Goal: Entertainment & Leisure: Browse casually

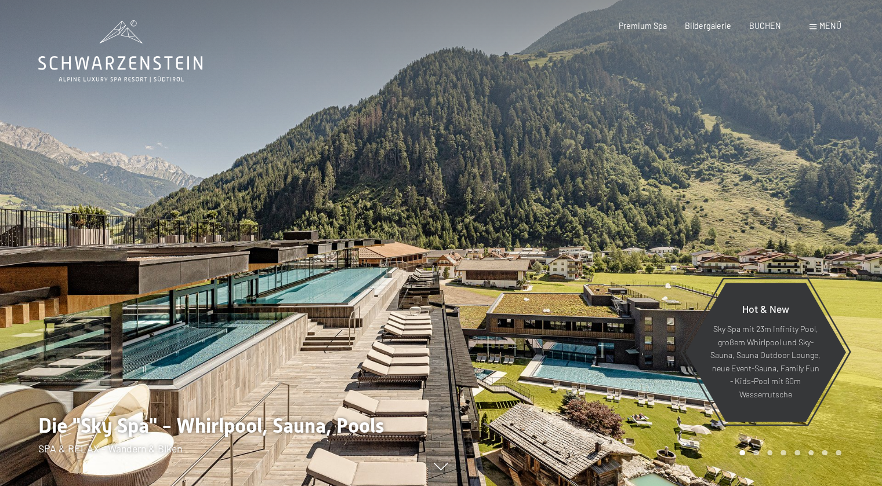
click at [829, 21] on span "Menü" at bounding box center [830, 26] width 22 height 10
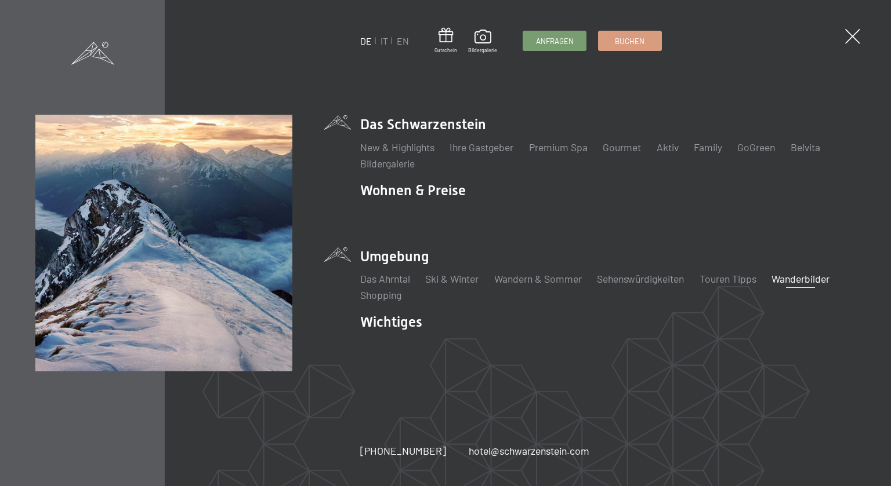
click at [811, 281] on link "Wanderbilder" at bounding box center [800, 278] width 58 height 13
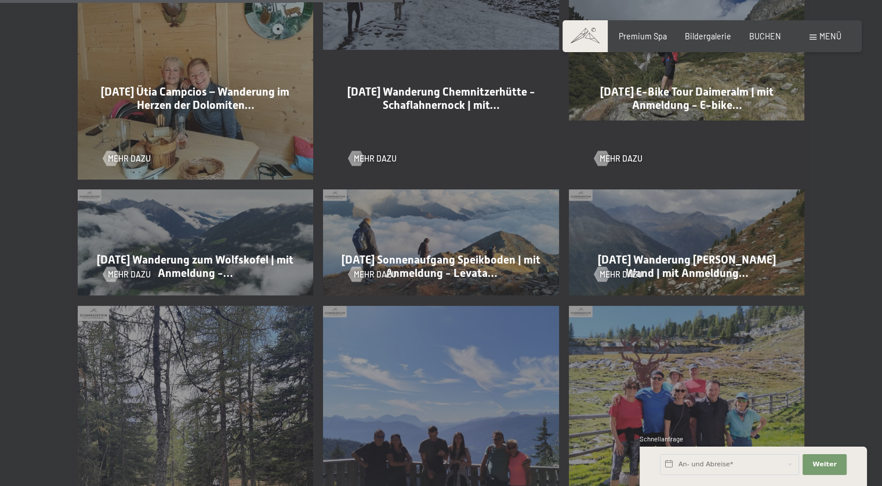
scroll to position [1218, 0]
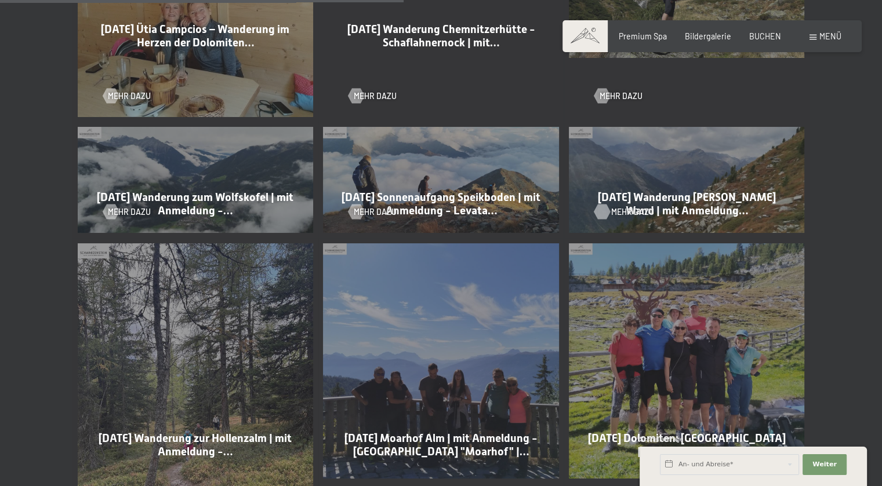
click at [606, 207] on div at bounding box center [602, 211] width 9 height 15
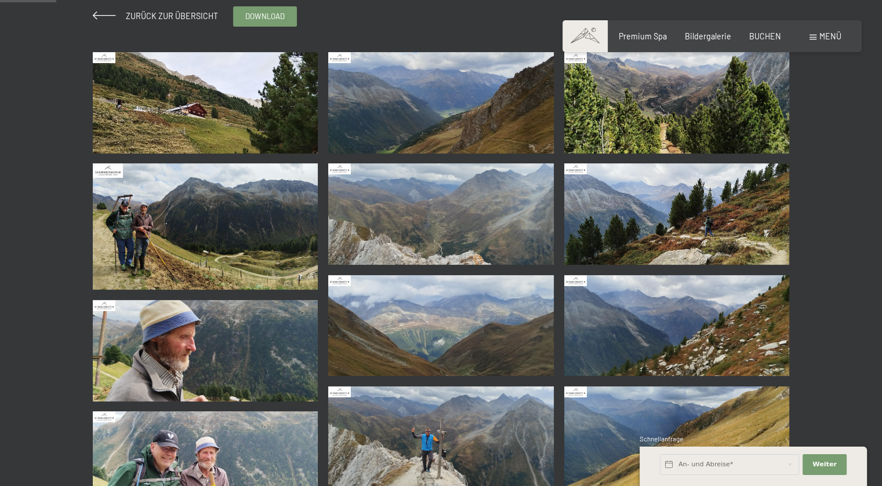
scroll to position [232, 0]
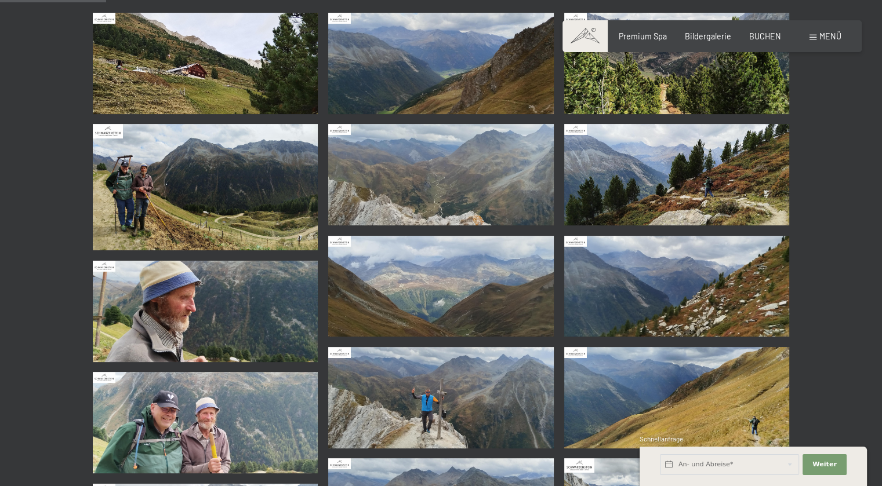
click at [175, 295] on img at bounding box center [206, 311] width 226 height 101
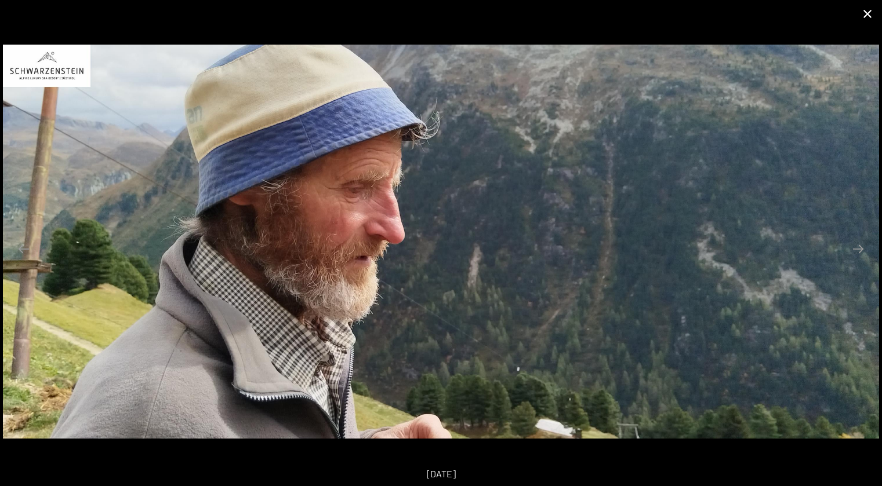
click at [860, 17] on button "Close gallery" at bounding box center [867, 13] width 29 height 27
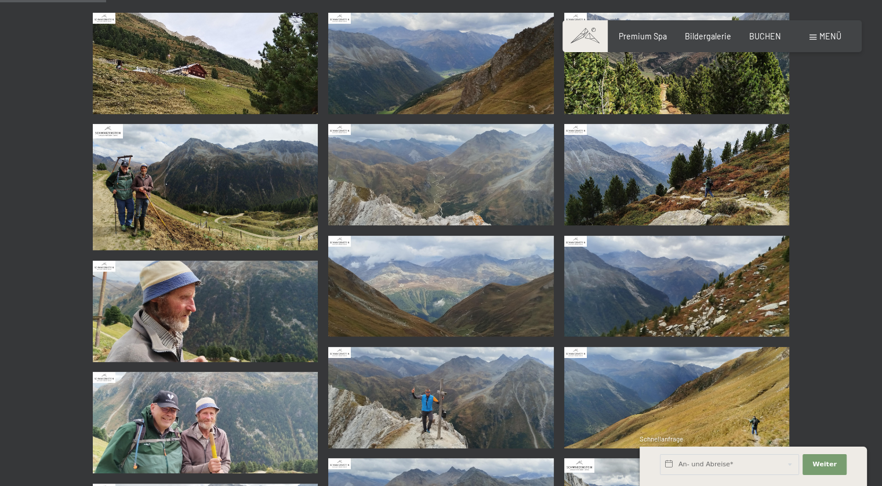
click at [208, 210] on img at bounding box center [206, 187] width 226 height 126
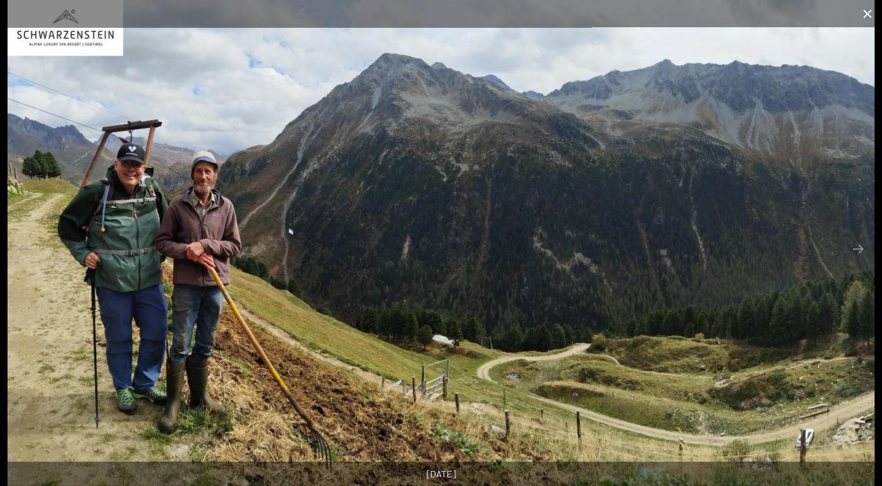
click at [860, 12] on button "Close gallery" at bounding box center [867, 13] width 29 height 27
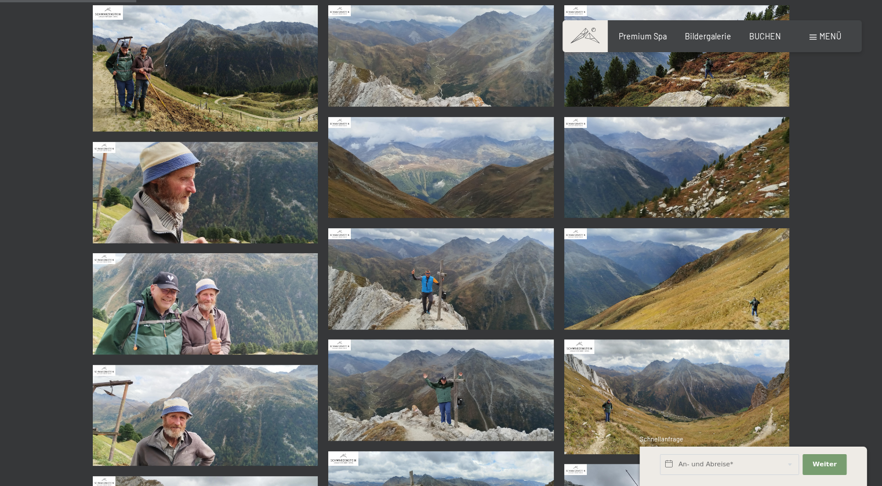
scroll to position [406, 0]
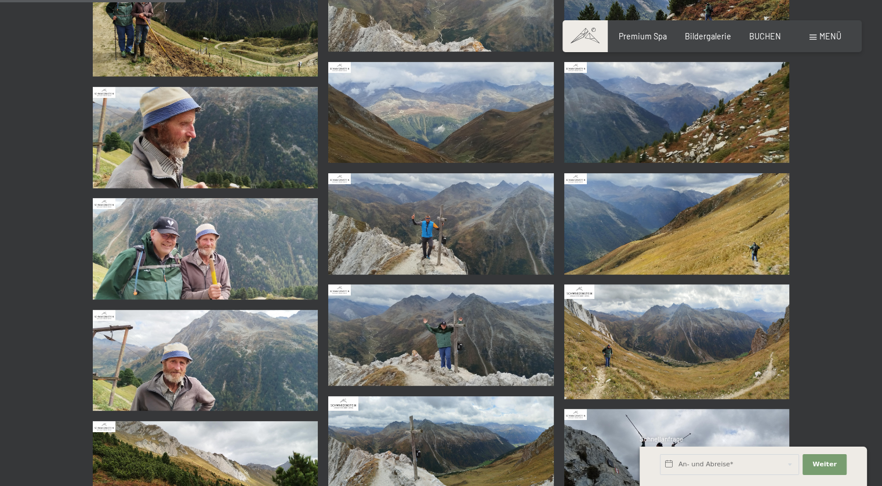
click at [198, 242] on img at bounding box center [206, 248] width 226 height 101
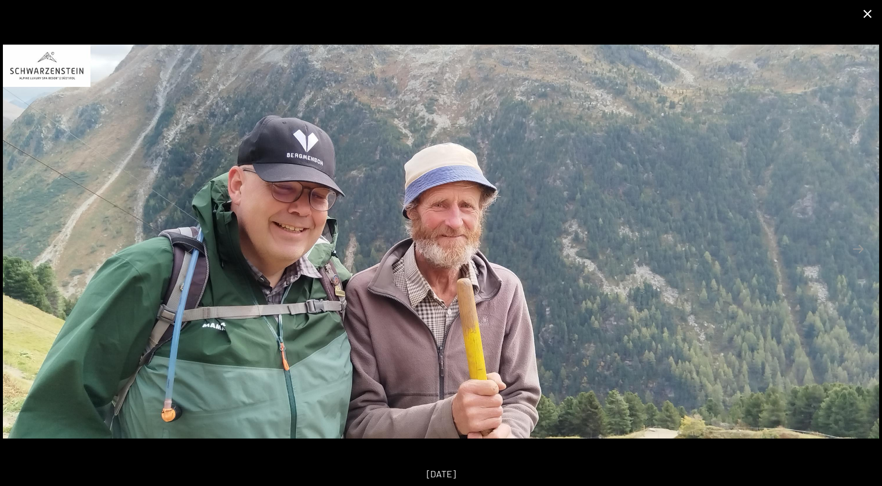
click at [862, 18] on button "Close gallery" at bounding box center [867, 13] width 29 height 27
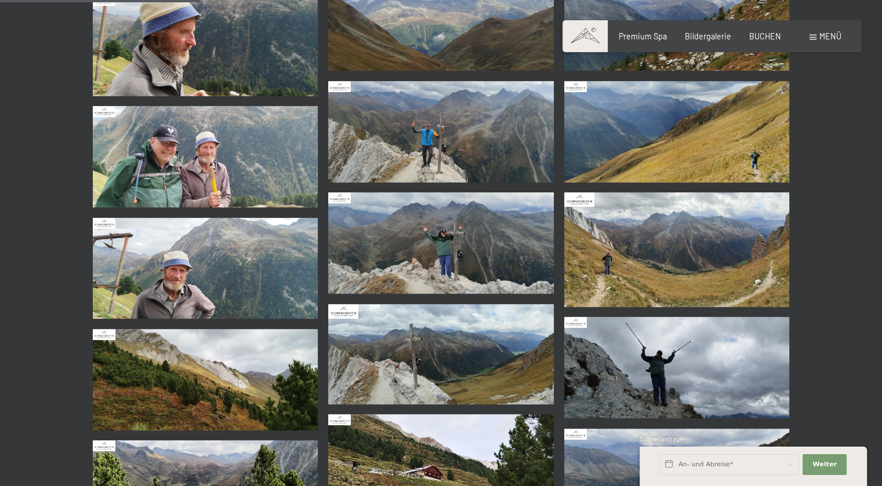
scroll to position [580, 0]
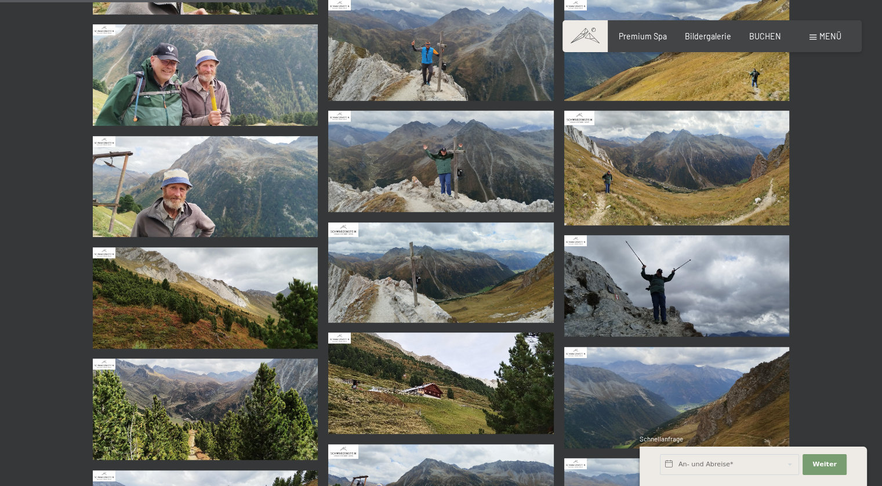
click at [192, 202] on img at bounding box center [206, 186] width 226 height 101
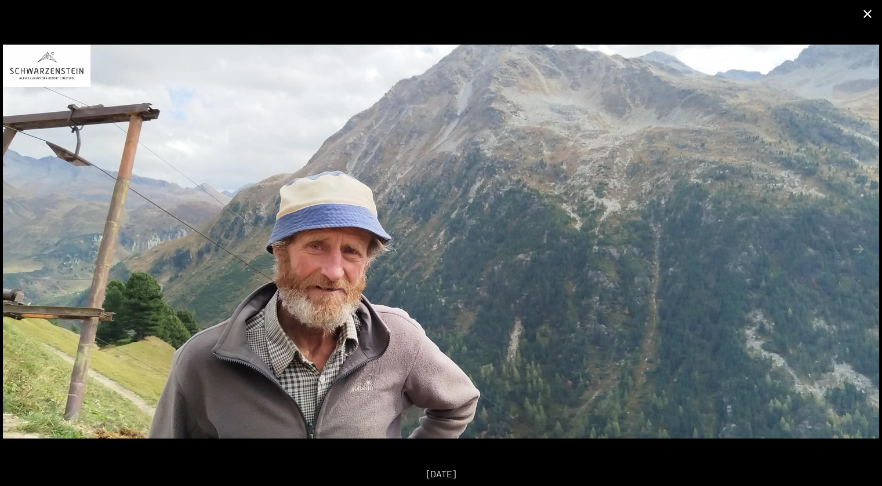
click at [863, 14] on button "Close gallery" at bounding box center [867, 13] width 29 height 27
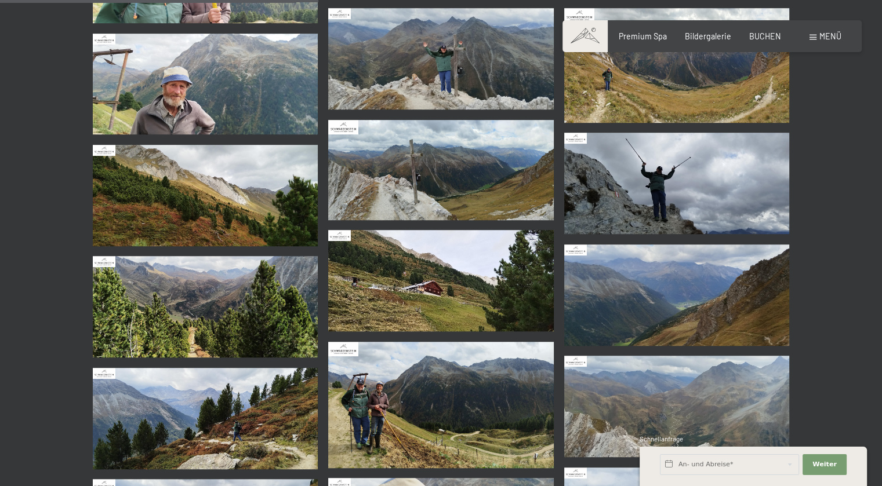
scroll to position [696, 0]
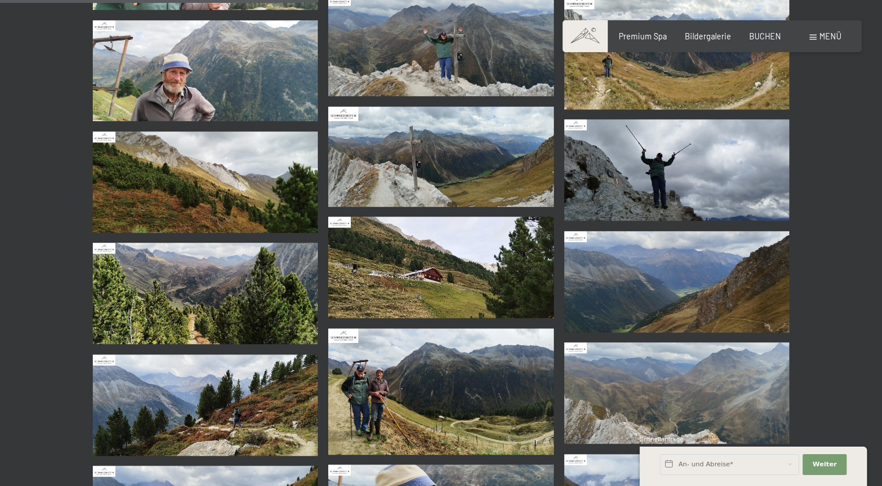
click at [443, 257] on img at bounding box center [441, 267] width 226 height 101
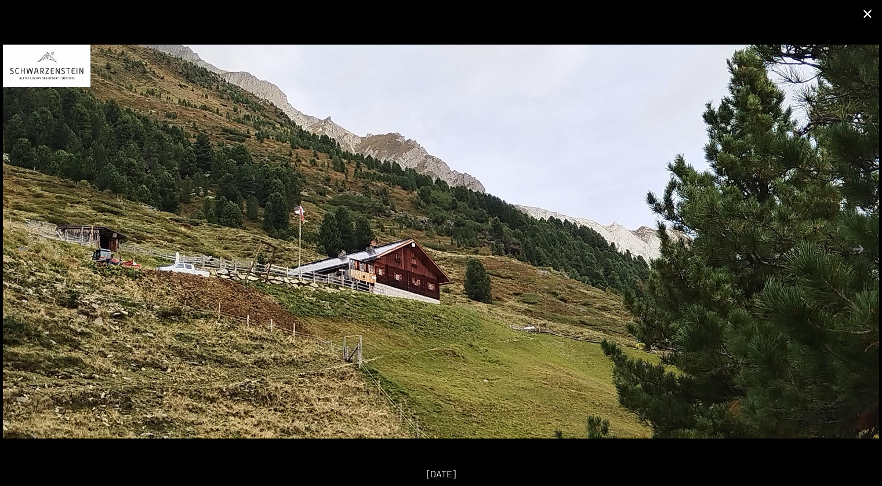
click at [868, 13] on button "Close gallery" at bounding box center [867, 13] width 29 height 27
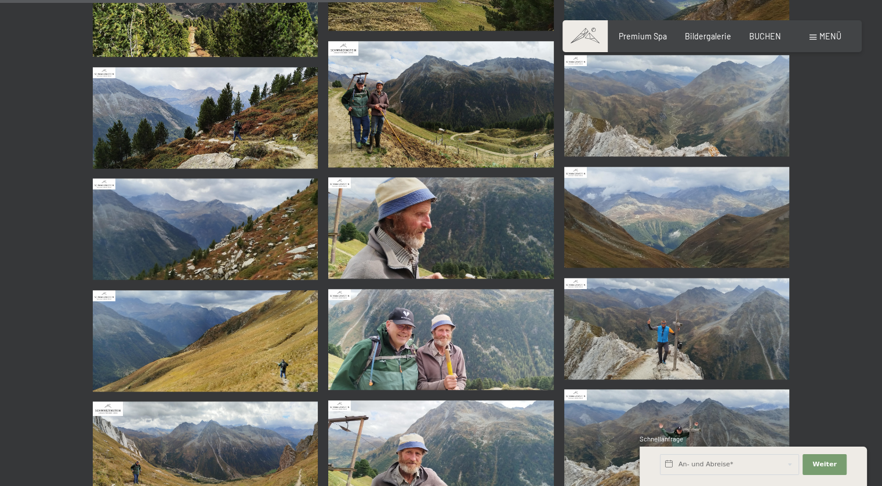
scroll to position [986, 0]
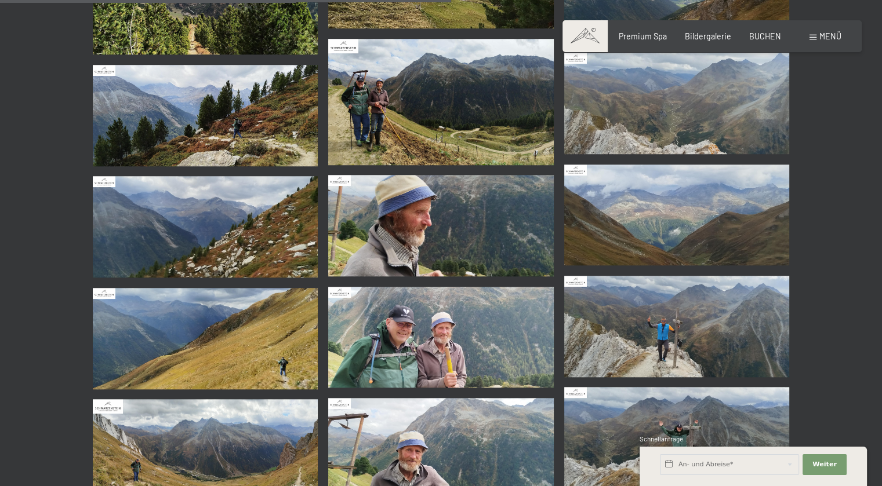
click at [244, 110] on img at bounding box center [206, 115] width 226 height 101
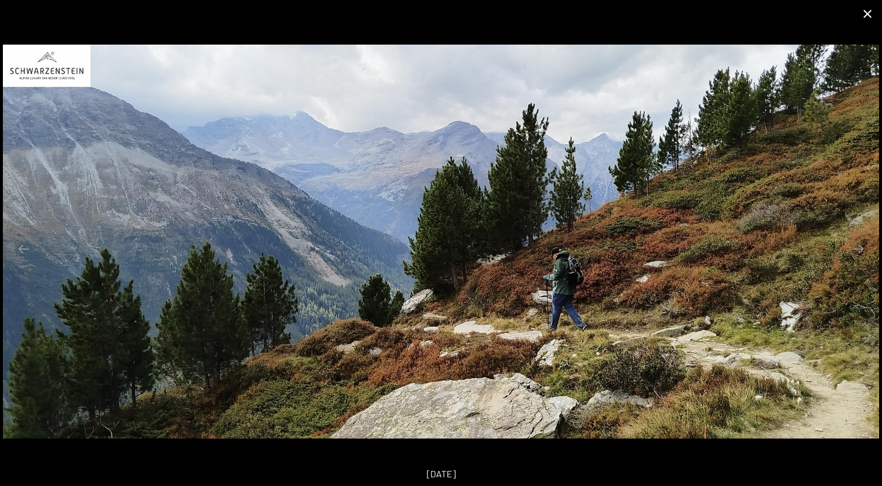
click at [867, 18] on button "Close gallery" at bounding box center [867, 13] width 29 height 27
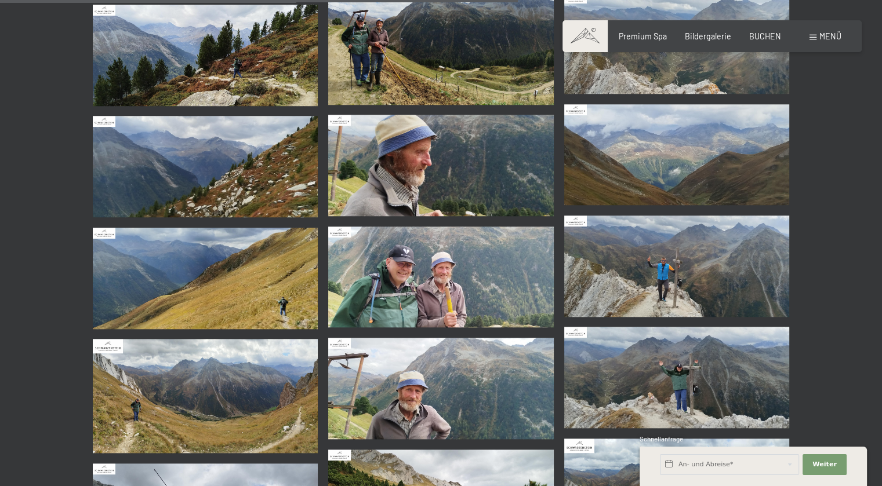
scroll to position [1160, 0]
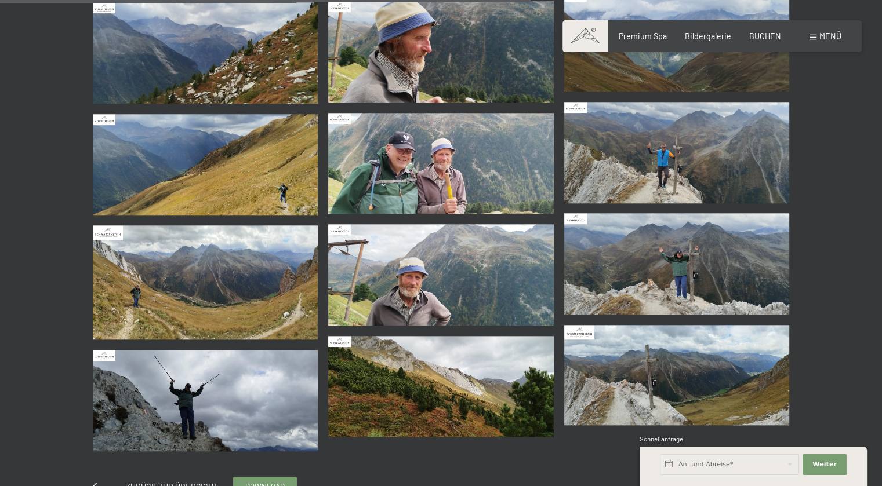
click at [439, 350] on img at bounding box center [441, 386] width 226 height 101
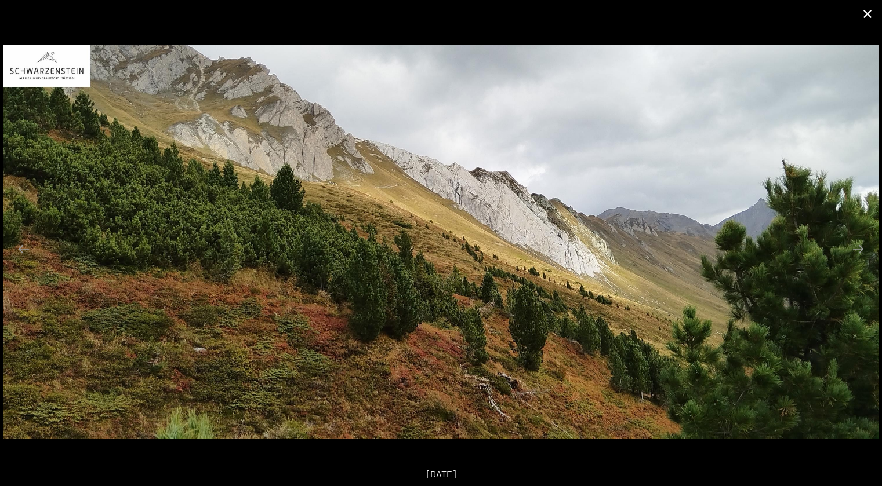
click at [863, 19] on button "Close gallery" at bounding box center [867, 13] width 29 height 27
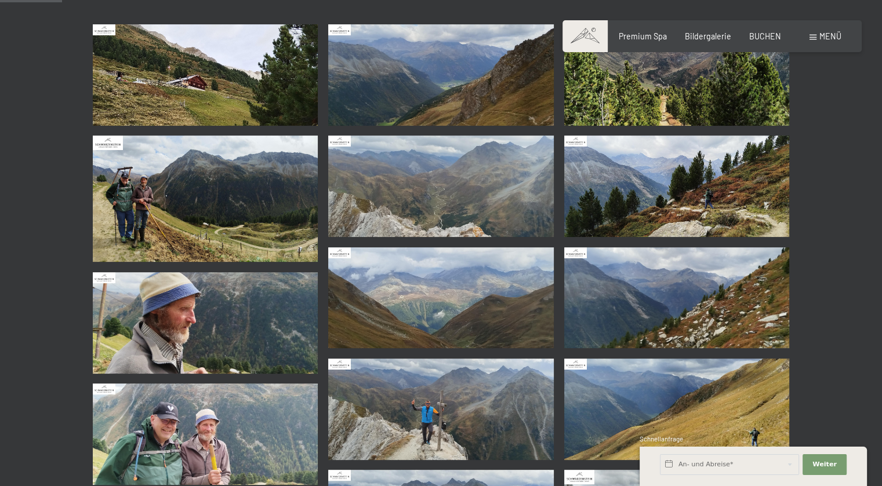
scroll to position [116, 0]
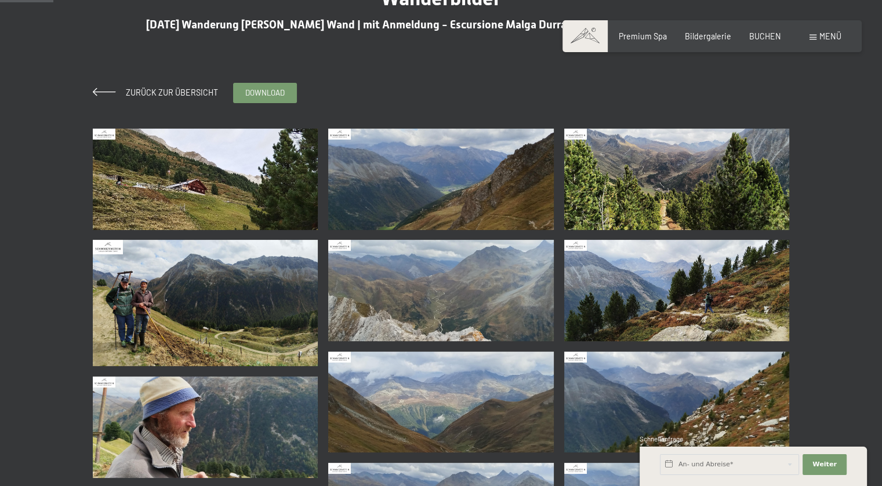
click at [405, 297] on img at bounding box center [441, 290] width 226 height 101
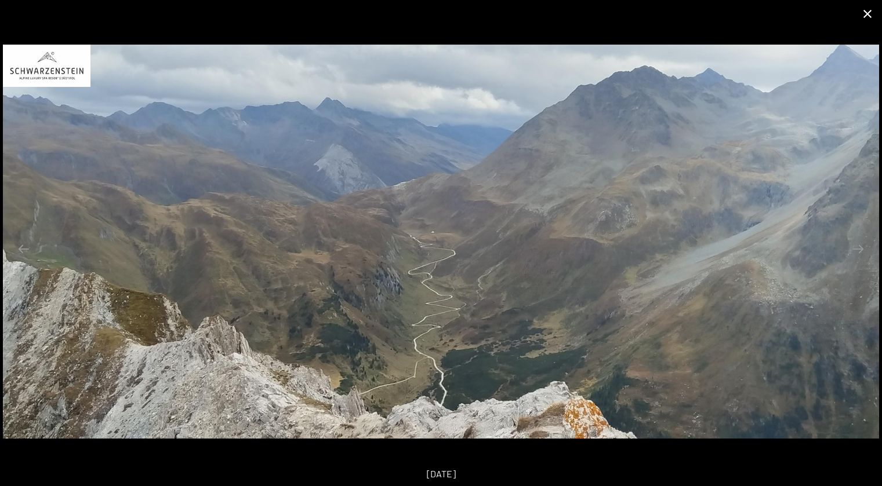
click at [866, 20] on button "Close gallery" at bounding box center [867, 13] width 29 height 27
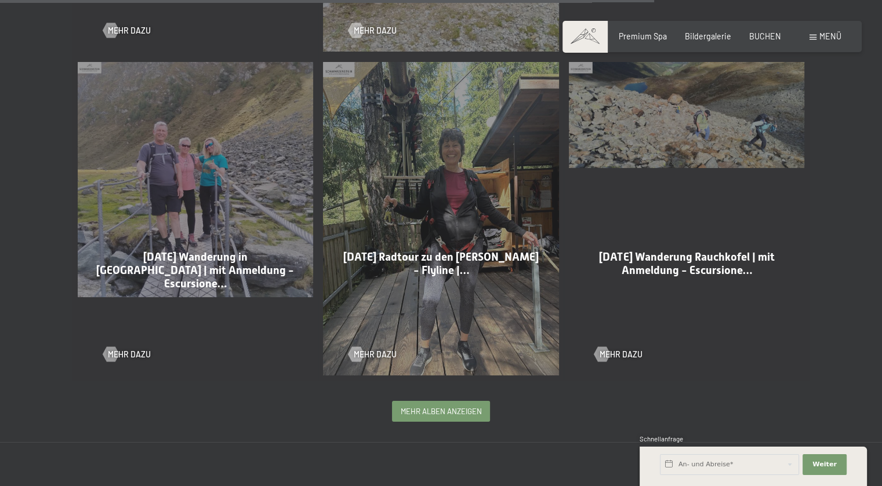
scroll to position [1971, 0]
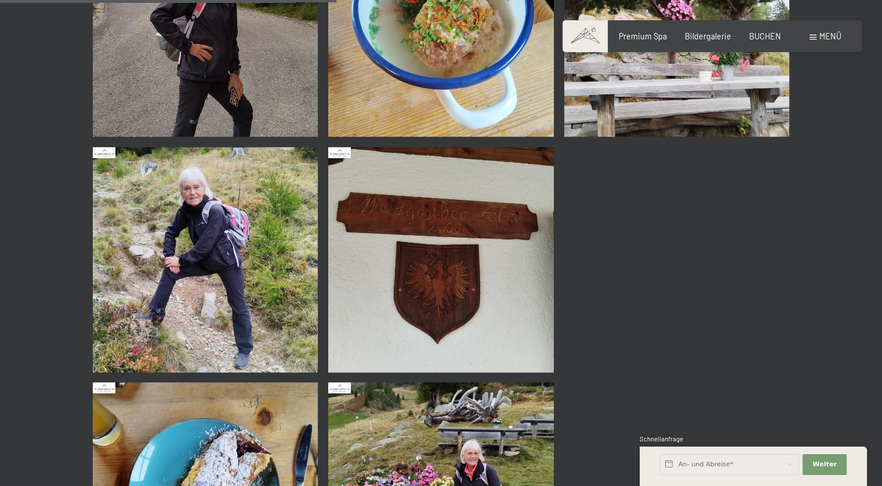
scroll to position [754, 0]
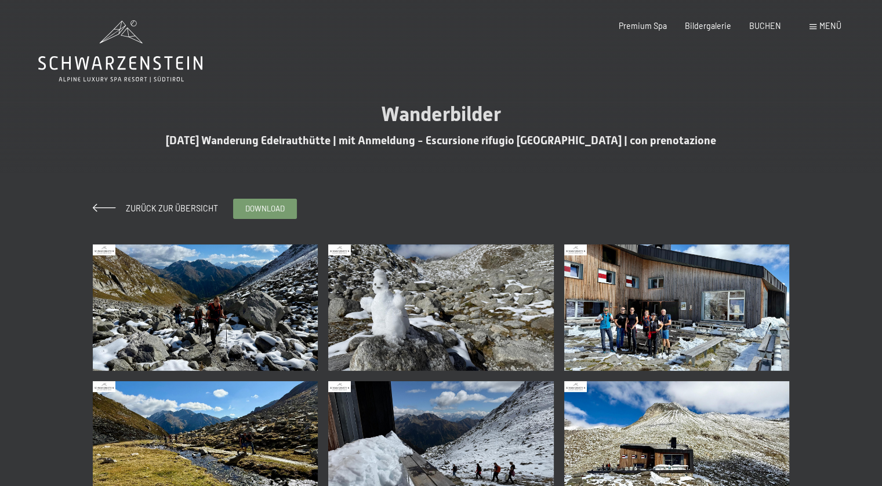
click at [672, 310] on img at bounding box center [677, 308] width 226 height 126
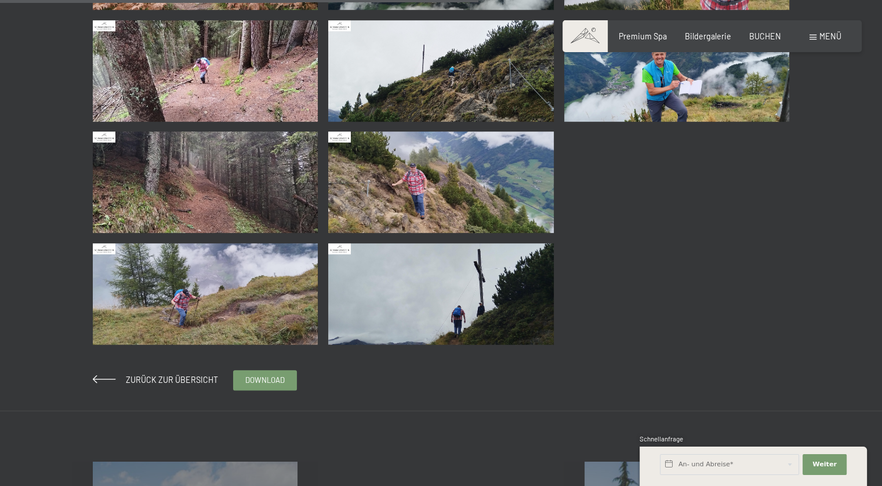
scroll to position [928, 0]
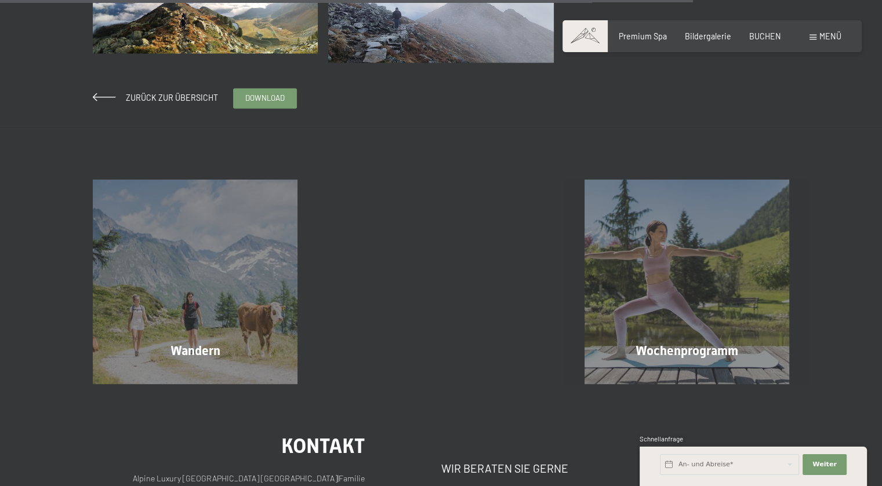
scroll to position [1739, 0]
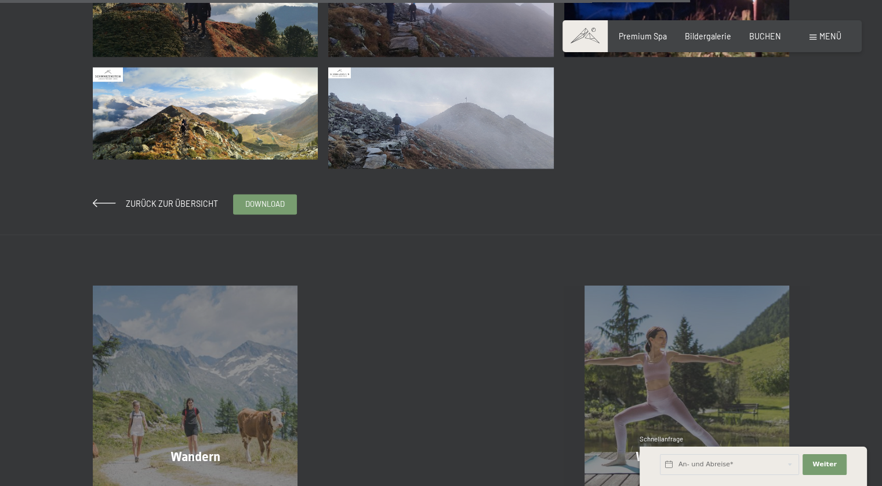
click at [234, 143] on img at bounding box center [206, 113] width 226 height 92
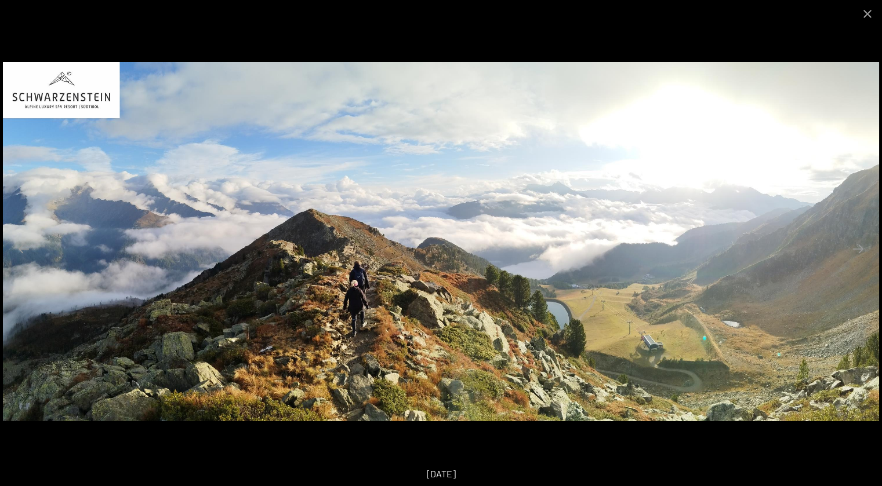
click at [319, 234] on img at bounding box center [441, 241] width 876 height 359
